Goal: Task Accomplishment & Management: Use online tool/utility

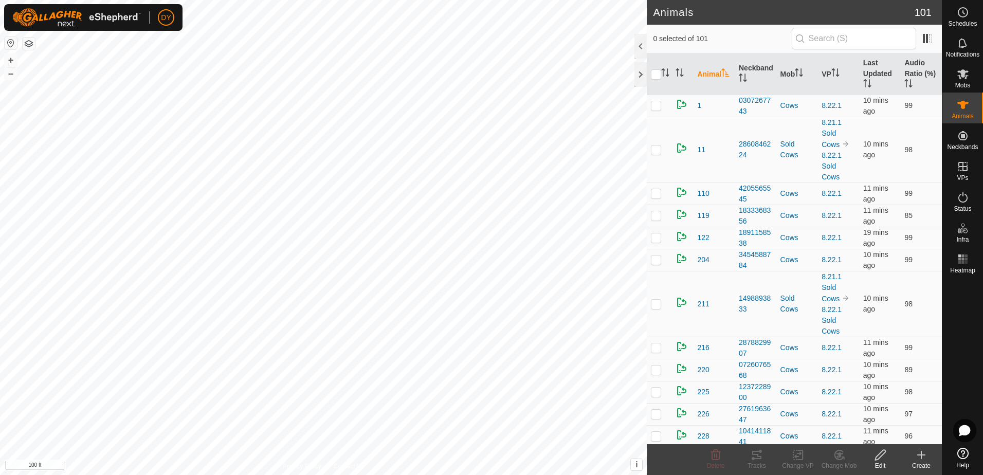
click at [924, 457] on icon at bounding box center [921, 455] width 12 height 12
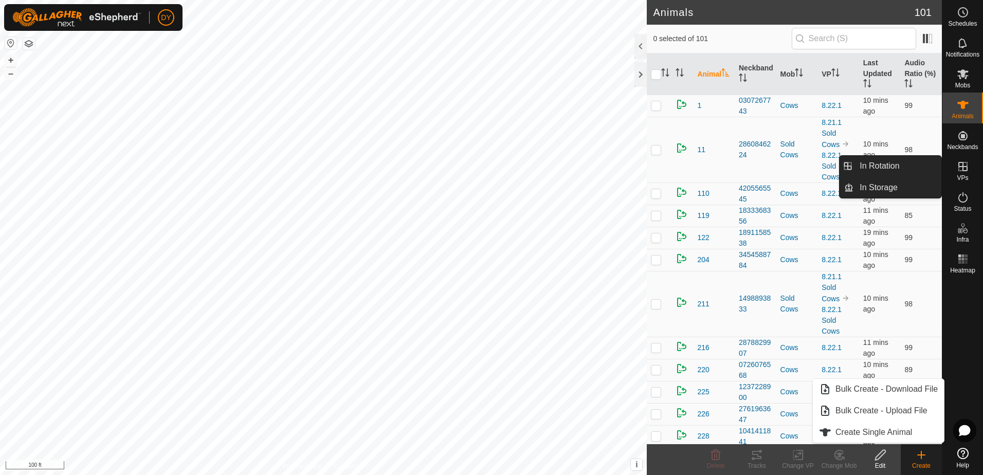
click at [963, 171] on icon at bounding box center [963, 166] width 12 height 12
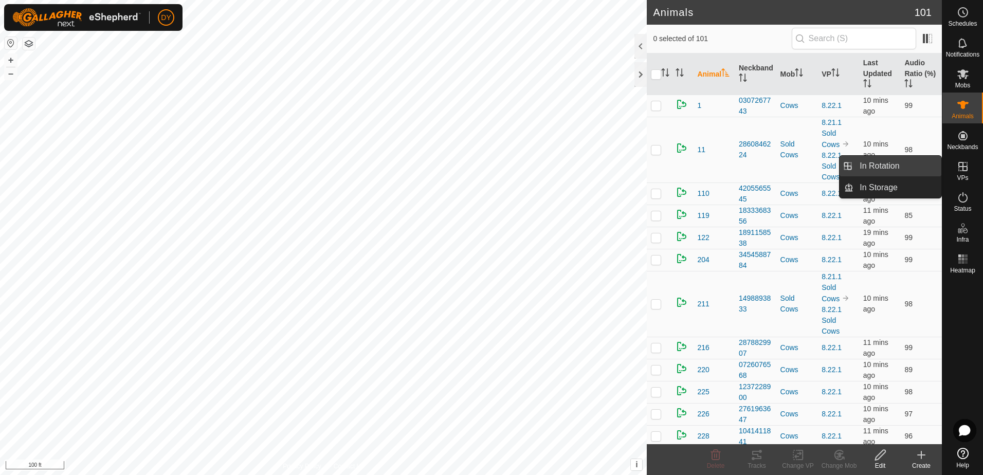
click at [918, 167] on link "In Rotation" at bounding box center [897, 166] width 88 height 21
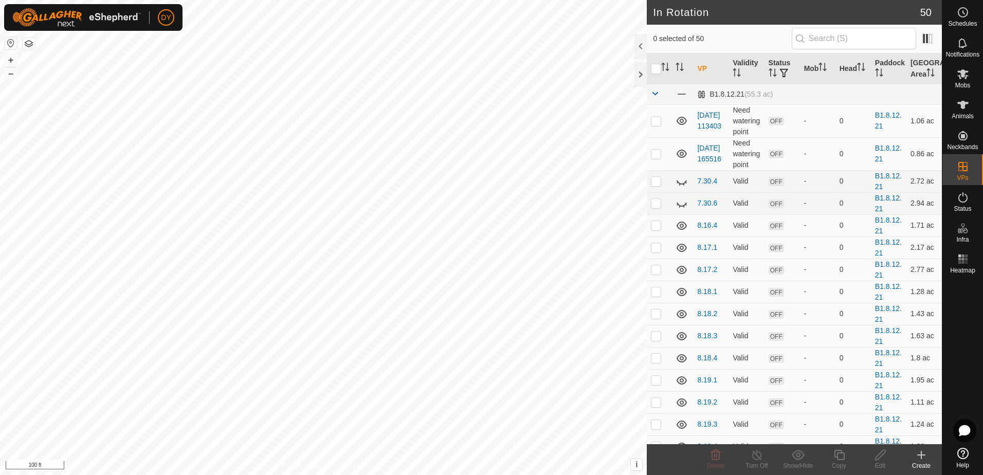
click at [918, 456] on icon at bounding box center [921, 455] width 12 height 12
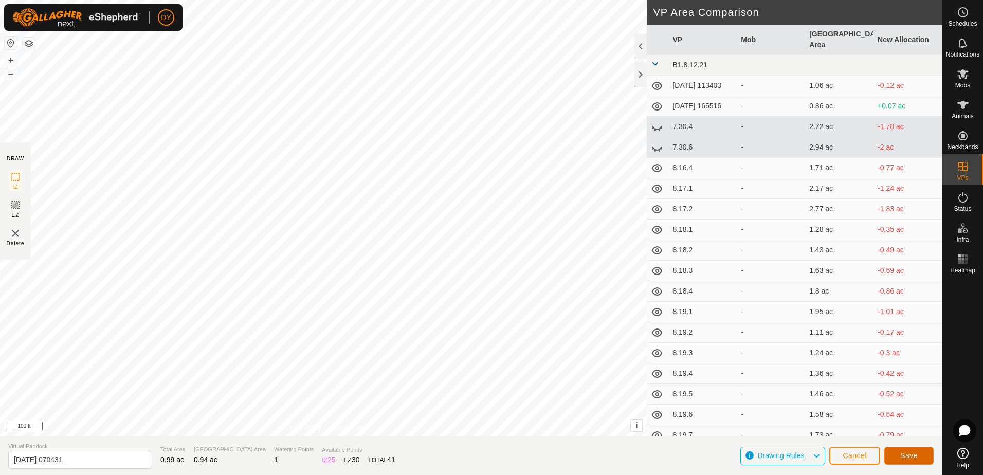
click at [927, 461] on button "Save" at bounding box center [908, 456] width 49 height 18
